Goal: Task Accomplishment & Management: Manage account settings

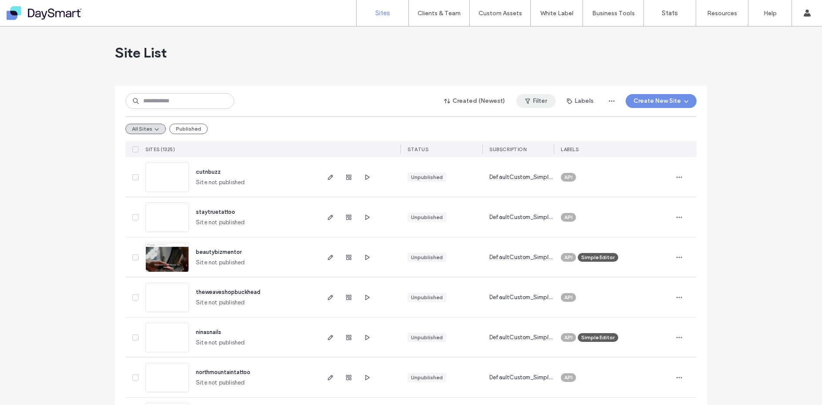
click at [528, 103] on icon "button" at bounding box center [527, 101] width 7 height 7
click at [581, 102] on button "Labels" at bounding box center [580, 101] width 42 height 14
click at [587, 208] on span "Test Account" at bounding box center [593, 209] width 36 height 9
click at [570, 209] on div at bounding box center [568, 210] width 6 height 6
click at [636, 209] on use at bounding box center [635, 210] width 5 height 5
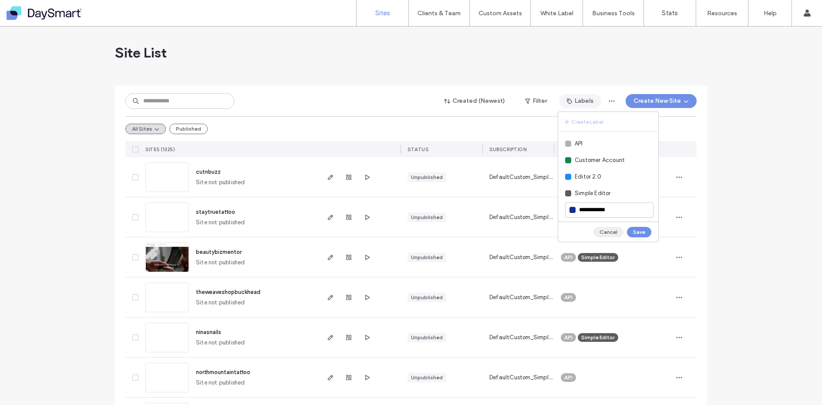
click at [613, 232] on button "Cancel" at bounding box center [608, 232] width 30 height 10
click at [538, 103] on button "Filter" at bounding box center [535, 101] width 39 height 14
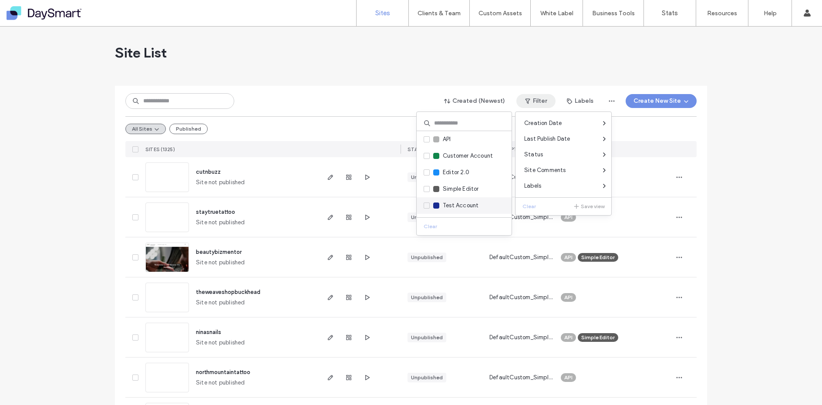
click at [429, 205] on span at bounding box center [427, 205] width 6 height 6
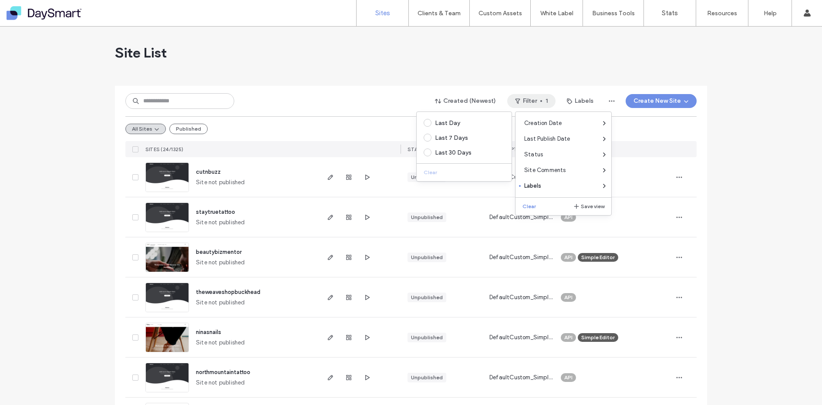
click at [392, 82] on div at bounding box center [411, 82] width 592 height 7
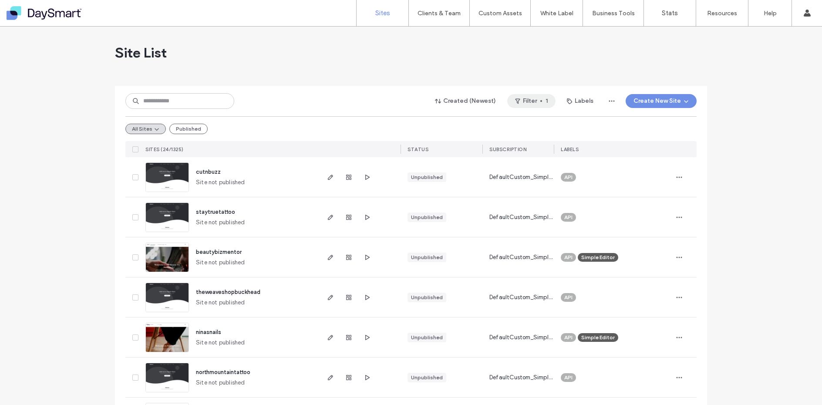
click at [525, 98] on button "Filter 1" at bounding box center [531, 101] width 48 height 14
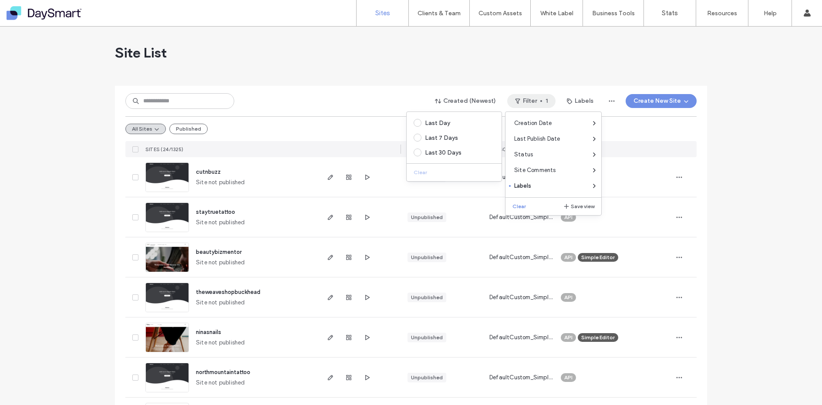
click at [498, 77] on div "Site List" at bounding box center [411, 53] width 592 height 52
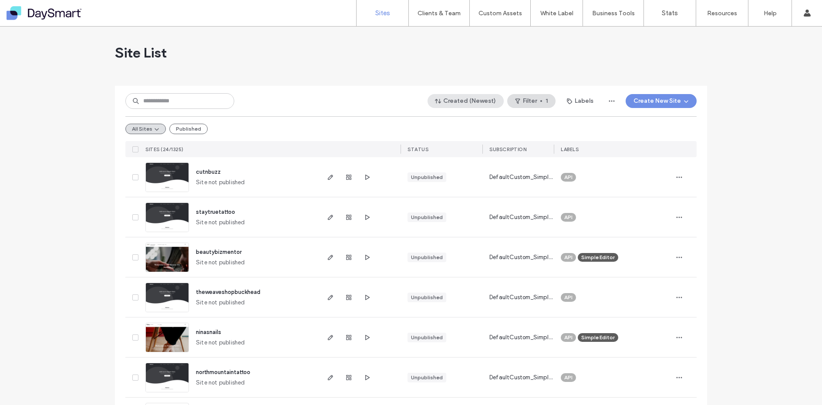
click at [463, 104] on button "Created (Newest)" at bounding box center [465, 101] width 76 height 14
click at [532, 102] on button "Filter 1" at bounding box center [531, 101] width 48 height 14
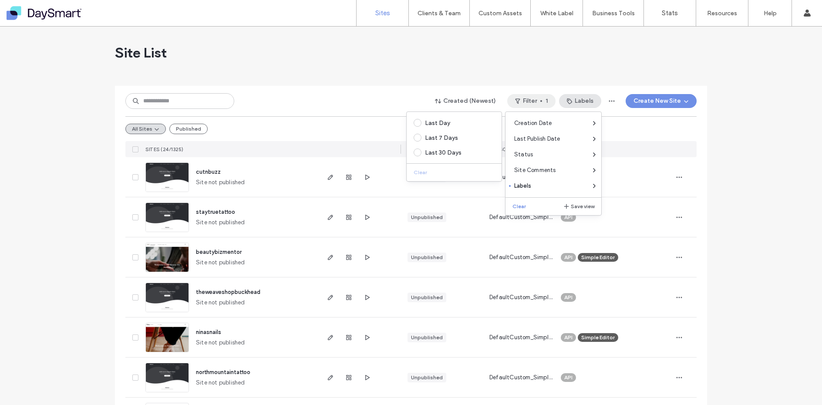
click at [581, 99] on button "Labels" at bounding box center [580, 101] width 42 height 14
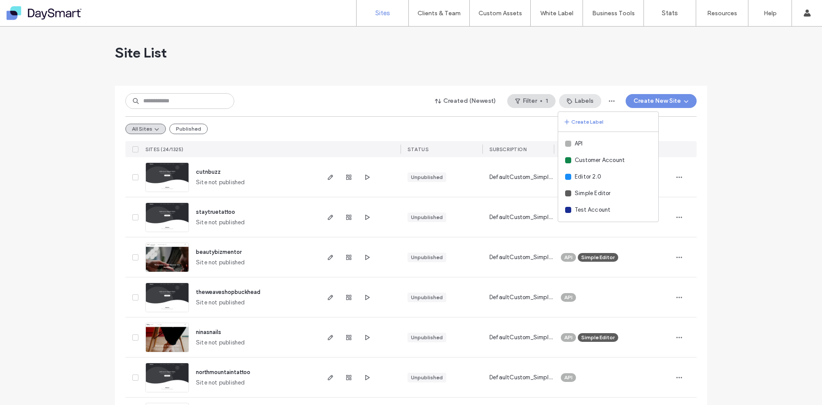
click at [579, 99] on button "Labels" at bounding box center [580, 101] width 42 height 14
click at [609, 99] on icon "button" at bounding box center [611, 101] width 7 height 7
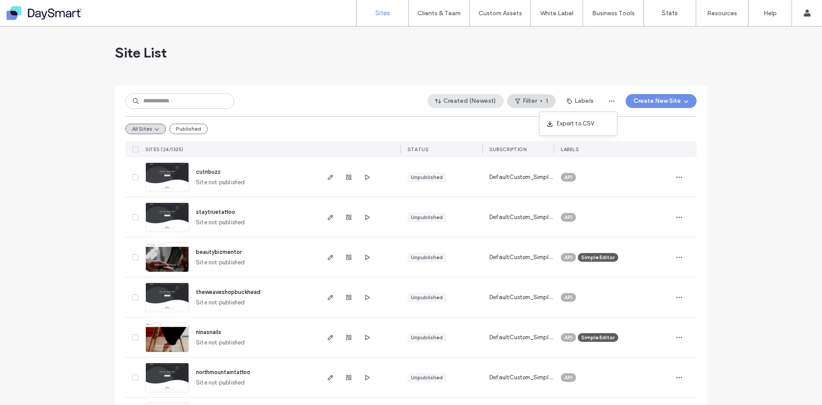
click at [479, 98] on button "Created (Newest)" at bounding box center [465, 101] width 76 height 14
click at [549, 100] on button "Filter 1" at bounding box center [531, 101] width 48 height 14
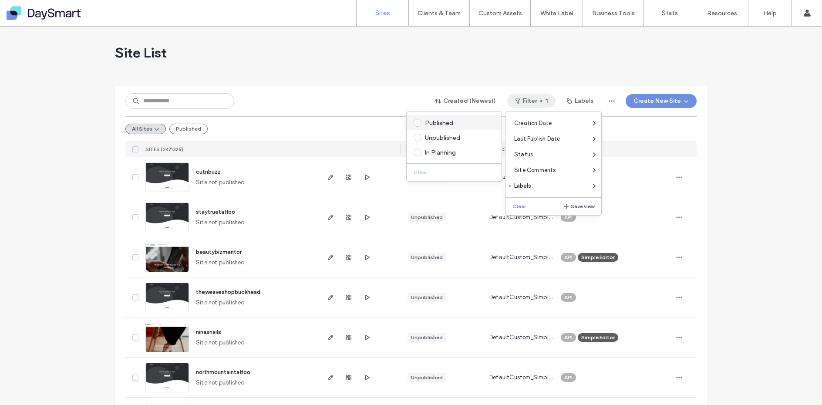
click at [444, 125] on div "Published" at bounding box center [458, 122] width 66 height 7
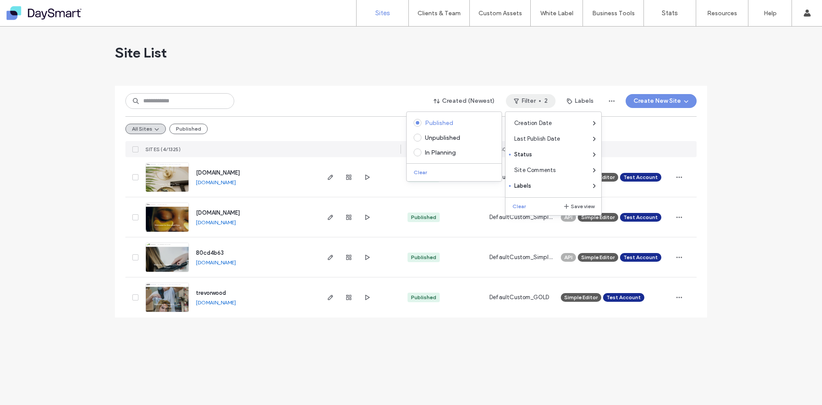
click at [337, 91] on div "Created (Newest) Filter 2 Labels Create New Site All Sites Published SITES (4/1…" at bounding box center [410, 121] width 571 height 71
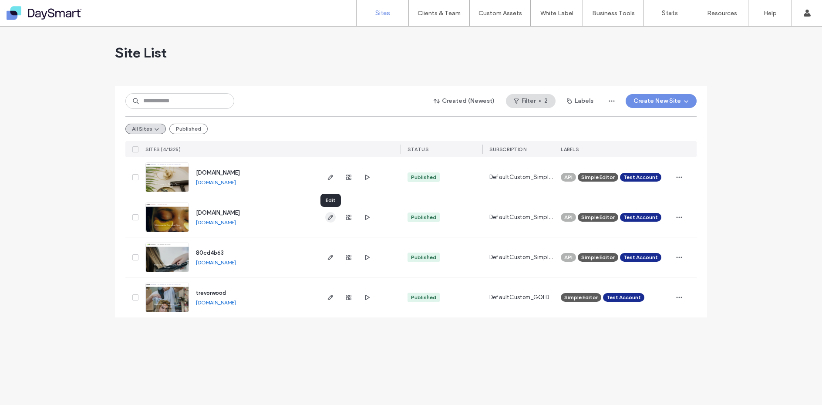
click at [328, 217] on icon "button" at bounding box center [330, 217] width 7 height 7
